Goal: Transaction & Acquisition: Purchase product/service

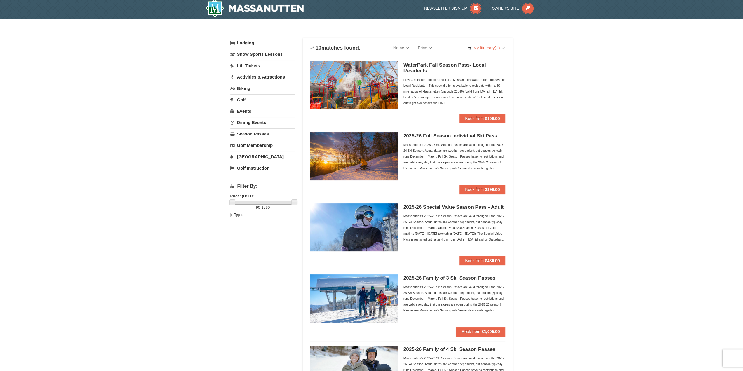
click at [259, 131] on link "Season Passes" at bounding box center [262, 133] width 65 height 11
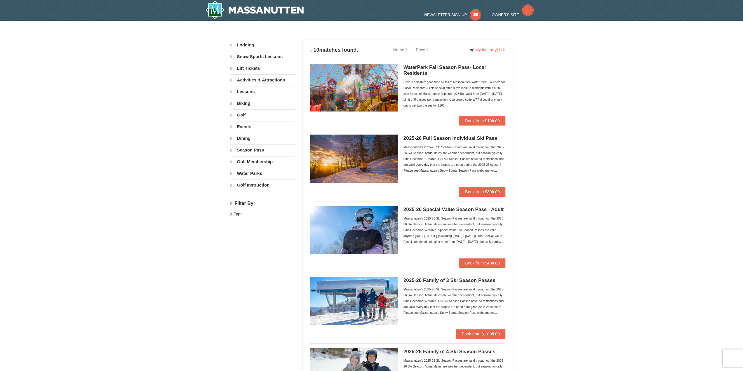
select select "9"
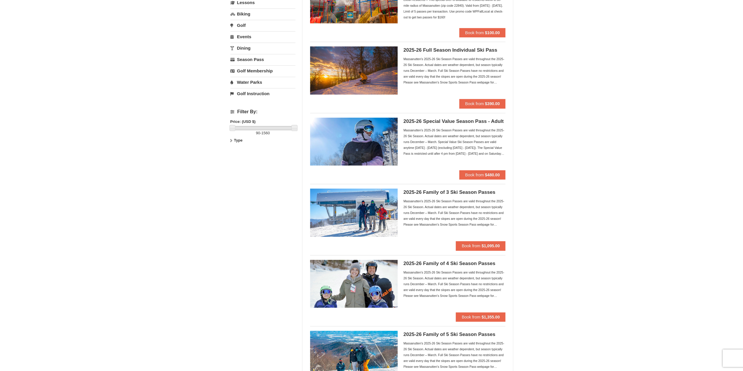
scroll to position [76, 0]
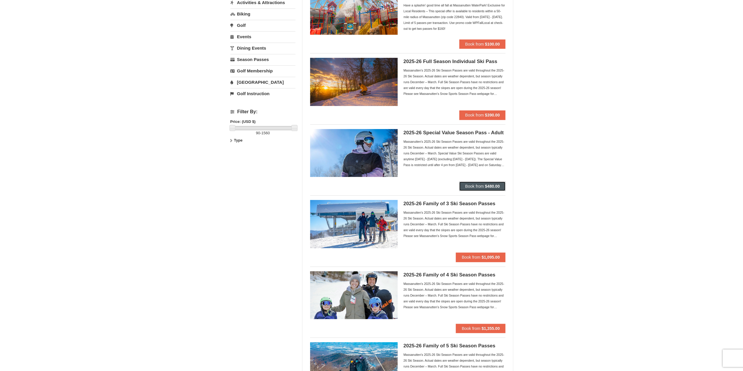
click at [485, 186] on strong "$480.00" at bounding box center [492, 186] width 15 height 5
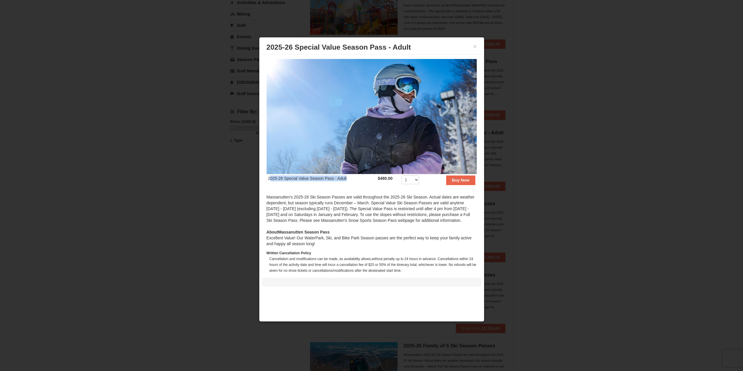
drag, startPoint x: 348, startPoint y: 176, endPoint x: 271, endPoint y: 174, distance: 76.8
click at [271, 174] on td "2025-26 Special Value Season Pass - Adult" at bounding box center [322, 181] width 110 height 14
drag, startPoint x: 274, startPoint y: 174, endPoint x: 319, endPoint y: 173, distance: 44.7
click at [319, 174] on td "2025-26 Special Value Season Pass - Adult" at bounding box center [322, 181] width 110 height 14
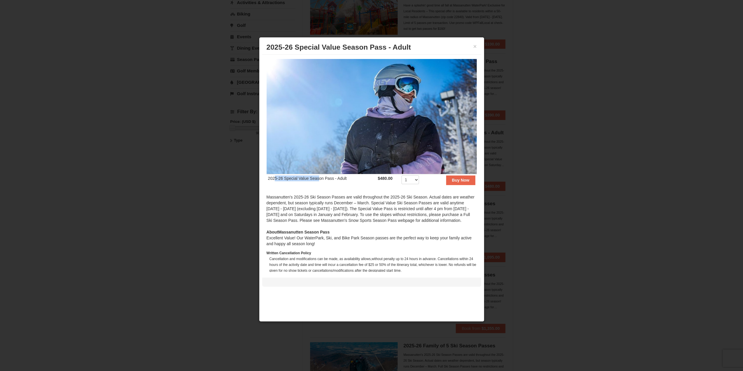
click at [319, 174] on td "2025-26 Special Value Season Pass - Adult" at bounding box center [322, 181] width 110 height 14
drag, startPoint x: 348, startPoint y: 176, endPoint x: 268, endPoint y: 177, distance: 79.7
click at [269, 177] on td "2025-26 Special Value Season Pass - Adult" at bounding box center [322, 181] width 110 height 14
click at [268, 177] on td "2025-26 Special Value Season Pass - Adult" at bounding box center [322, 181] width 110 height 14
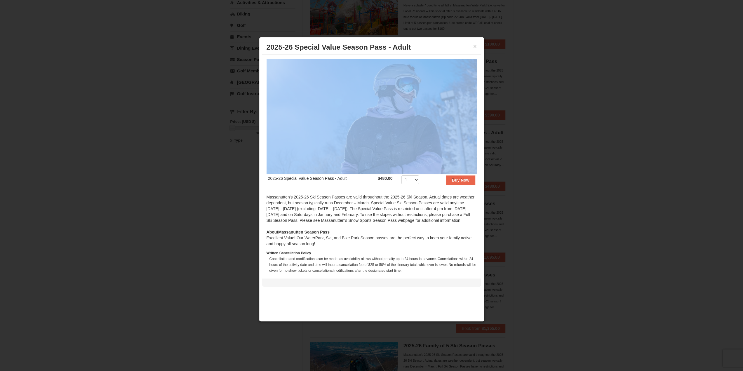
drag, startPoint x: 267, startPoint y: 176, endPoint x: 350, endPoint y: 171, distance: 83.1
click at [350, 171] on div "2025-26 Special Value Season Pass - Adult $480.00 Includes all fees. Tax exclud…" at bounding box center [371, 163] width 219 height 217
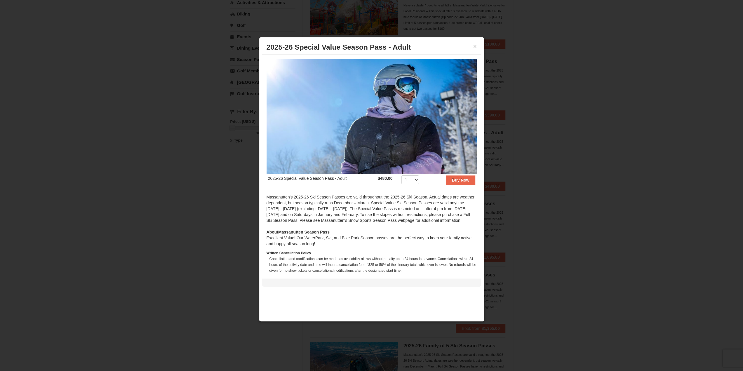
click at [348, 175] on td "2025-26 Special Value Season Pass - Adult" at bounding box center [322, 181] width 110 height 14
drag, startPoint x: 347, startPoint y: 176, endPoint x: 329, endPoint y: 178, distance: 18.8
click at [329, 178] on td "2025-26 Special Value Season Pass - Adult" at bounding box center [322, 181] width 110 height 14
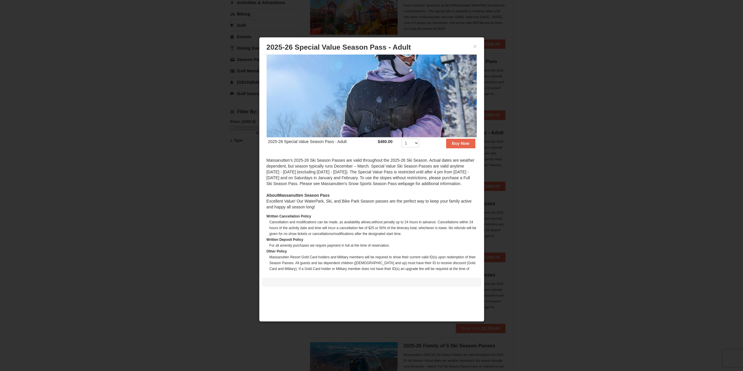
scroll to position [0, 0]
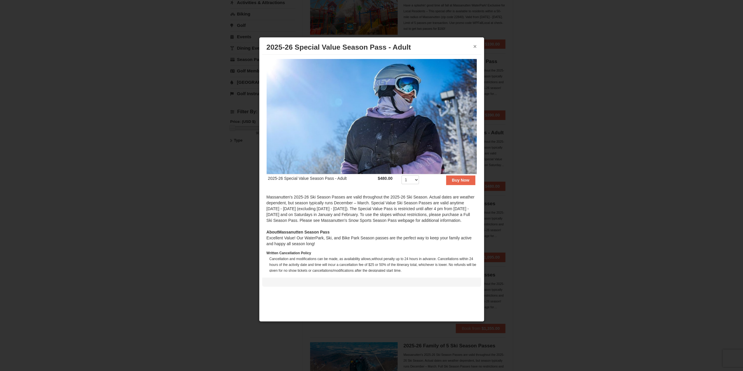
click at [474, 46] on button "×" at bounding box center [475, 46] width 4 height 6
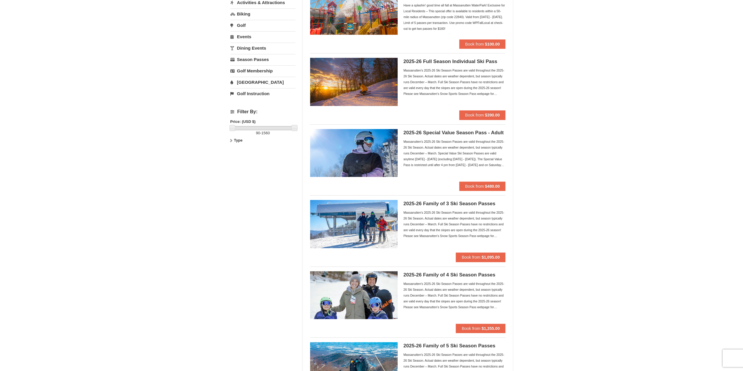
click at [523, 154] on div "× Categories Filter My Itinerary (1) Check Out Now Season Passes $475.00 Massan…" at bounding box center [371, 326] width 743 height 765
click at [480, 262] on ul "WaterPark Fall Season Pass- Local Residents Have a splashin' good time all fall…" at bounding box center [408, 337] width 196 height 711
click at [479, 259] on button "Book from $1,095.00" at bounding box center [481, 257] width 50 height 9
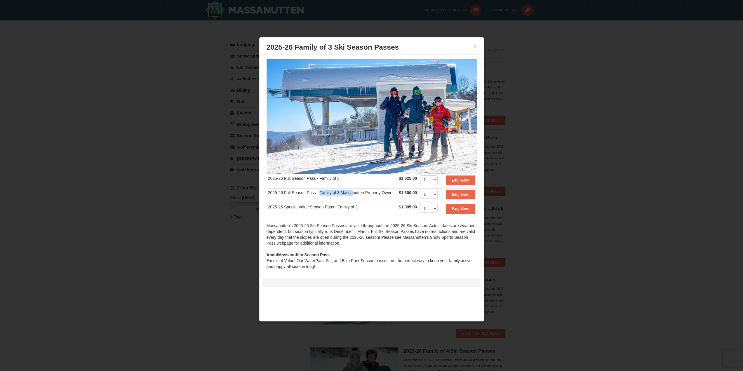
drag, startPoint x: 319, startPoint y: 195, endPoint x: 357, endPoint y: 194, distance: 37.4
click at [355, 194] on td "2025-26 Full Season Pass - Family of 3 Massanutten Property Owner" at bounding box center [332, 196] width 131 height 14
click at [357, 194] on td "2025-26 Full Season Pass - Family of 3 Massanutten Property Owner" at bounding box center [332, 196] width 131 height 14
drag, startPoint x: 371, startPoint y: 194, endPoint x: 328, endPoint y: 196, distance: 43.0
click at [328, 196] on td "2025-26 Full Season Pass - Family of 3 Massanutten Property Owner" at bounding box center [332, 196] width 131 height 14
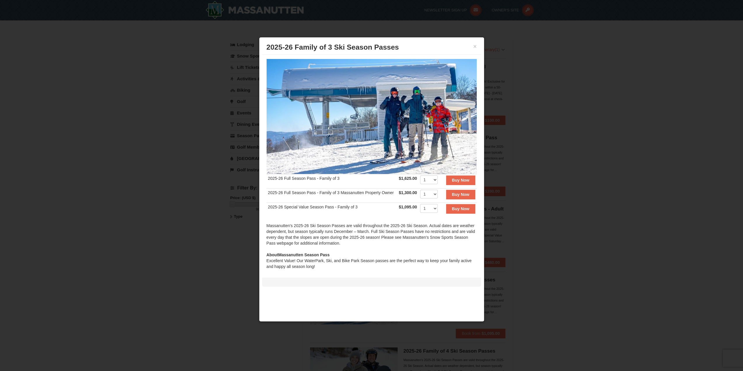
click at [326, 195] on td "2025-26 Full Season Pass - Family of 3 Massanutten Property Owner" at bounding box center [332, 196] width 131 height 14
drag, startPoint x: 319, startPoint y: 194, endPoint x: 361, endPoint y: 192, distance: 42.1
click at [361, 192] on td "2025-26 Full Season Pass - Family of 3 Massanutten Property Owner" at bounding box center [332, 196] width 131 height 14
drag, startPoint x: 370, startPoint y: 192, endPoint x: 332, endPoint y: 193, distance: 38.0
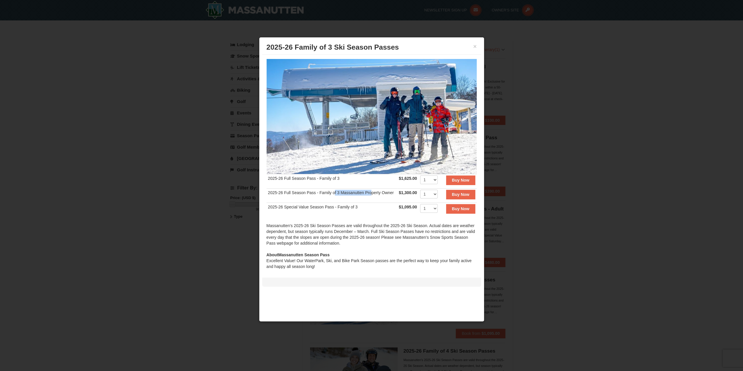
click at [333, 193] on td "2025-26 Full Season Pass - Family of 3 Massanutten Property Owner" at bounding box center [332, 196] width 131 height 14
click at [332, 193] on td "2025-26 Full Season Pass - Family of 3 Massanutten Property Owner" at bounding box center [332, 196] width 131 height 14
drag, startPoint x: 321, startPoint y: 193, endPoint x: 364, endPoint y: 192, distance: 43.2
click at [358, 192] on td "2025-26 Full Season Pass - Family of 3 Massanutten Property Owner" at bounding box center [332, 196] width 131 height 14
click at [364, 192] on td "2025-26 Full Season Pass - Family of 3 Massanutten Property Owner" at bounding box center [332, 196] width 131 height 14
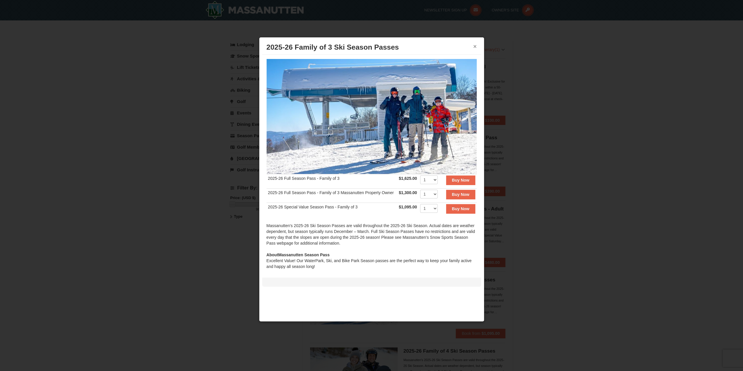
click at [476, 45] on button "×" at bounding box center [475, 46] width 4 height 6
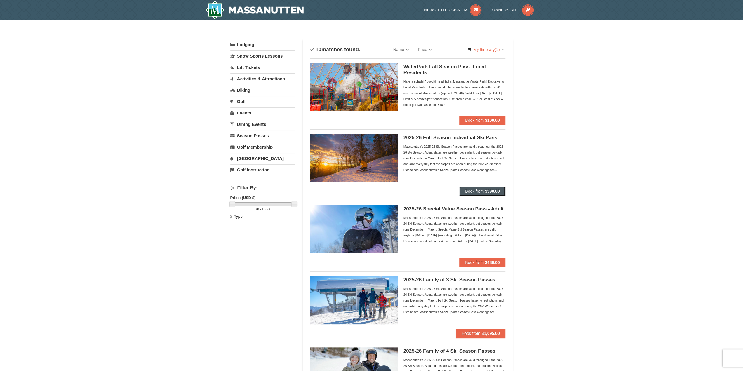
click at [479, 189] on span "Book from" at bounding box center [474, 191] width 19 height 5
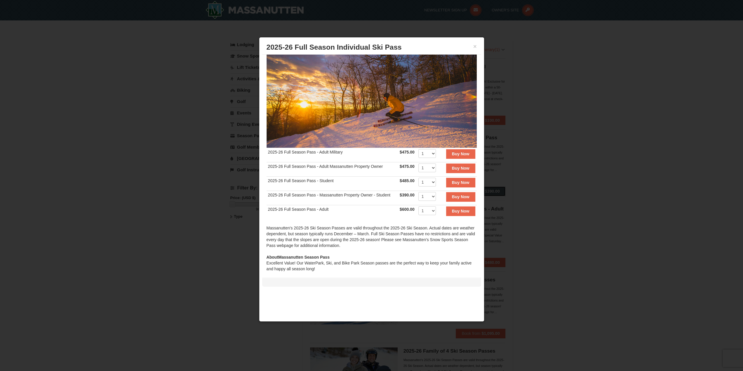
scroll to position [27, 0]
drag, startPoint x: 338, startPoint y: 178, endPoint x: 287, endPoint y: 177, distance: 51.1
click at [287, 177] on td "2025-26 Full Season Pass - Student" at bounding box center [333, 183] width 132 height 14
drag, startPoint x: 291, startPoint y: 176, endPoint x: 327, endPoint y: 175, distance: 36.2
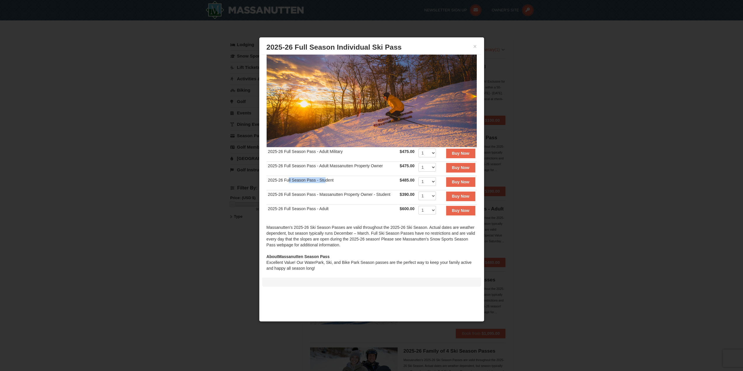
click at [325, 176] on td "2025-26 Full Season Pass - Student" at bounding box center [333, 183] width 132 height 14
click at [329, 176] on td "2025-26 Full Season Pass - Student" at bounding box center [333, 183] width 132 height 14
drag, startPoint x: 333, startPoint y: 177, endPoint x: 268, endPoint y: 177, distance: 65.1
click at [268, 177] on td "2025-26 Full Season Pass - Student" at bounding box center [333, 183] width 132 height 14
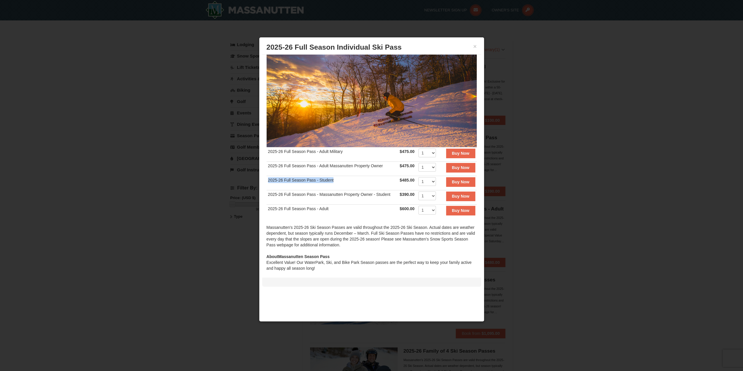
drag, startPoint x: 267, startPoint y: 177, endPoint x: 334, endPoint y: 176, distance: 66.3
click at [334, 176] on td "2025-26 Full Season Pass - Student" at bounding box center [333, 183] width 132 height 14
drag, startPoint x: 336, startPoint y: 178, endPoint x: 267, endPoint y: 178, distance: 68.3
click at [267, 178] on td "2025-26 Full Season Pass - Student" at bounding box center [333, 183] width 132 height 14
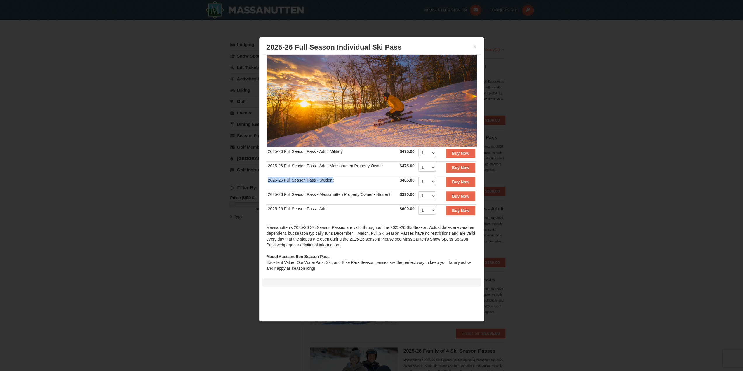
click at [267, 178] on td "2025-26 Full Season Pass - Student" at bounding box center [333, 183] width 132 height 14
drag, startPoint x: 267, startPoint y: 178, endPoint x: 332, endPoint y: 177, distance: 64.2
click at [332, 177] on td "2025-26 Full Season Pass - Student" at bounding box center [333, 183] width 132 height 14
click at [333, 177] on td "2025-26 Full Season Pass - Student" at bounding box center [333, 183] width 132 height 14
click at [476, 48] on div "× 2025-26 Full Season Individual Ski Pass" at bounding box center [371, 47] width 219 height 14
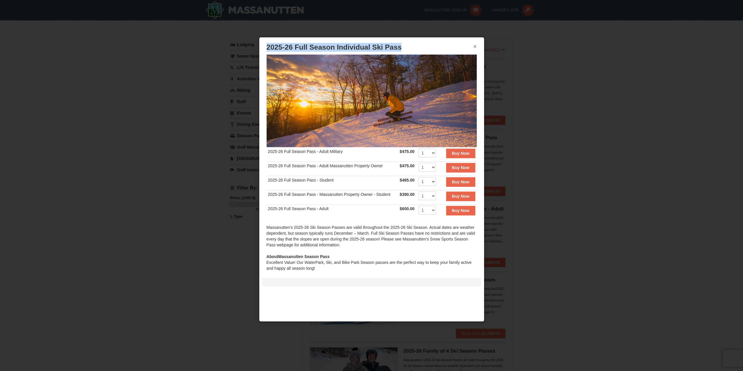
click at [475, 47] on button "×" at bounding box center [475, 46] width 4 height 6
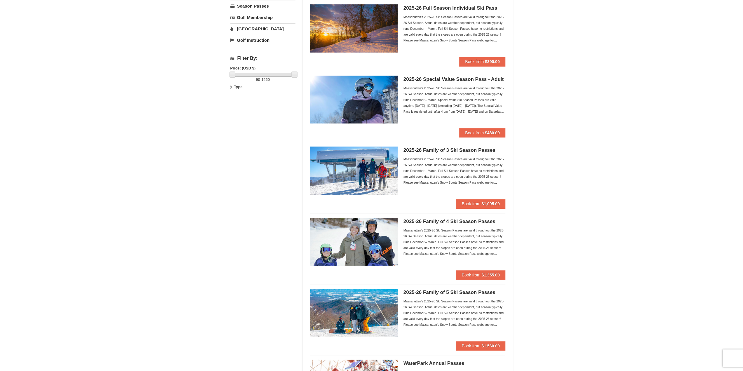
scroll to position [0, 0]
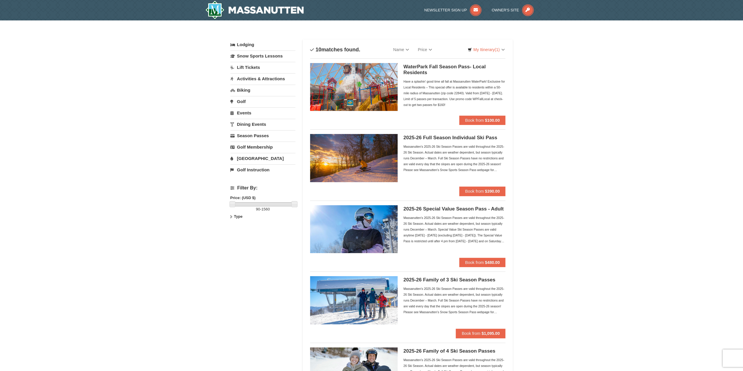
drag, startPoint x: 608, startPoint y: 229, endPoint x: 594, endPoint y: 71, distance: 158.9
